Goal: Task Accomplishment & Management: Manage account settings

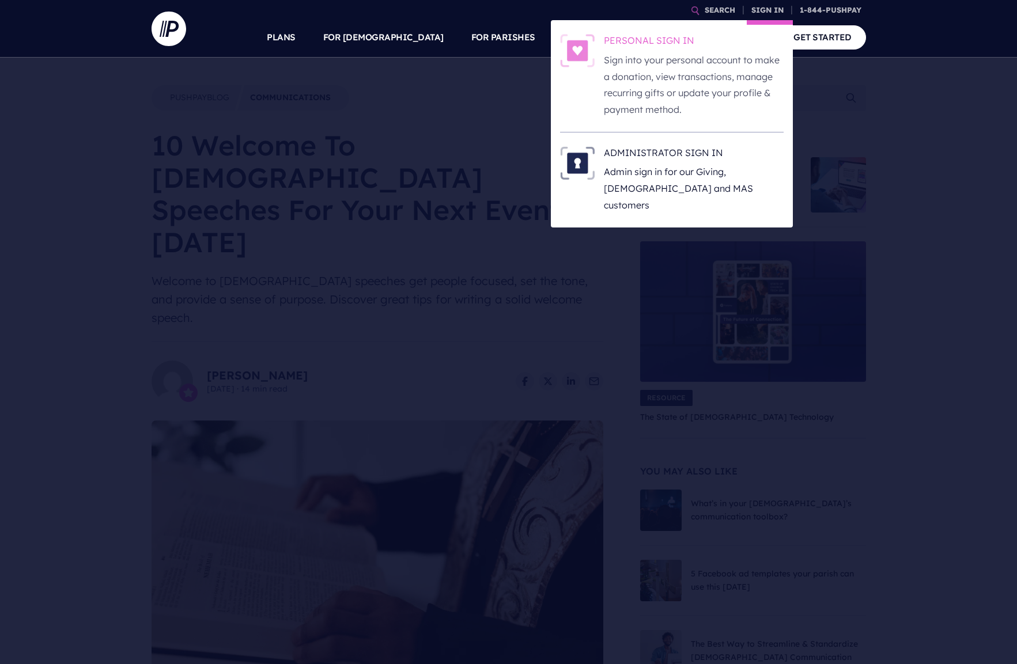
click at [651, 43] on h6 "PERSONAL SIGN IN" at bounding box center [694, 42] width 180 height 17
click at [632, 151] on h6 "ADMINISTRATOR SIGN IN" at bounding box center [694, 154] width 180 height 17
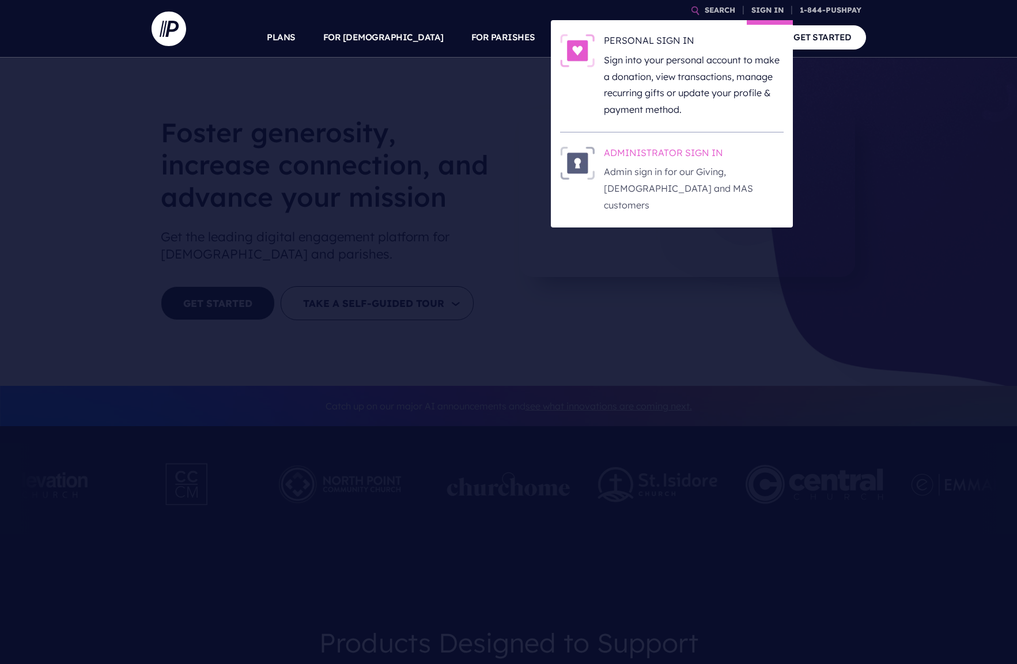
click at [694, 153] on h6 "ADMINISTRATOR SIGN IN" at bounding box center [694, 154] width 180 height 17
click at [657, 151] on h6 "ADMINISTRATOR SIGN IN" at bounding box center [694, 154] width 180 height 17
